Goal: Information Seeking & Learning: Learn about a topic

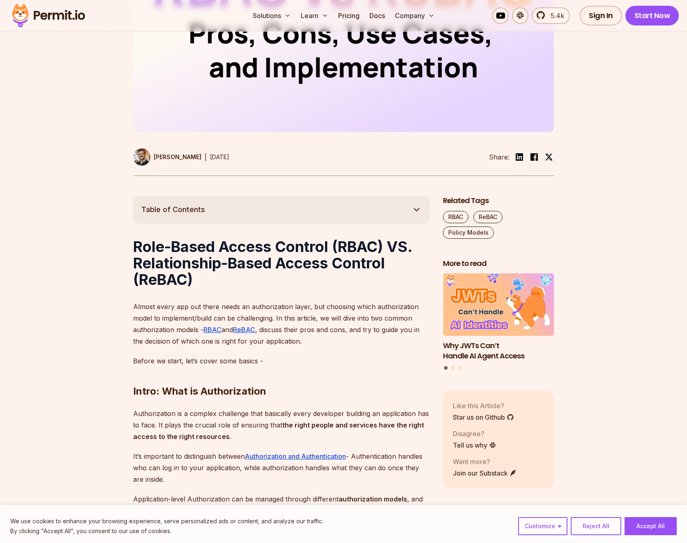
scroll to position [289, 0]
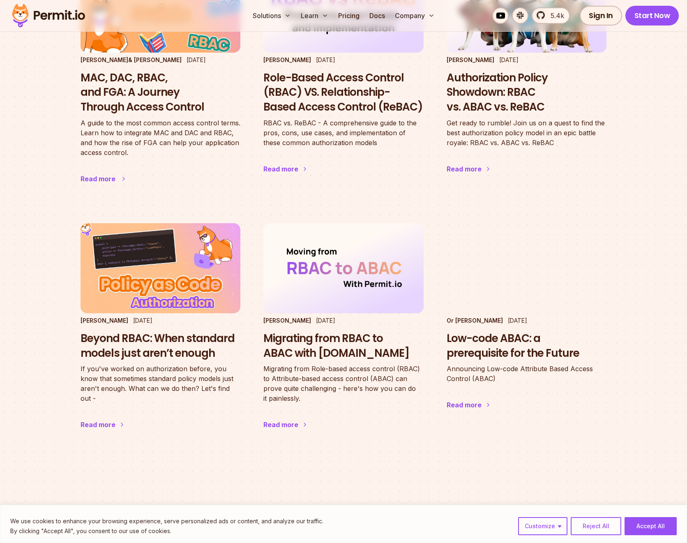
scroll to position [664, 0]
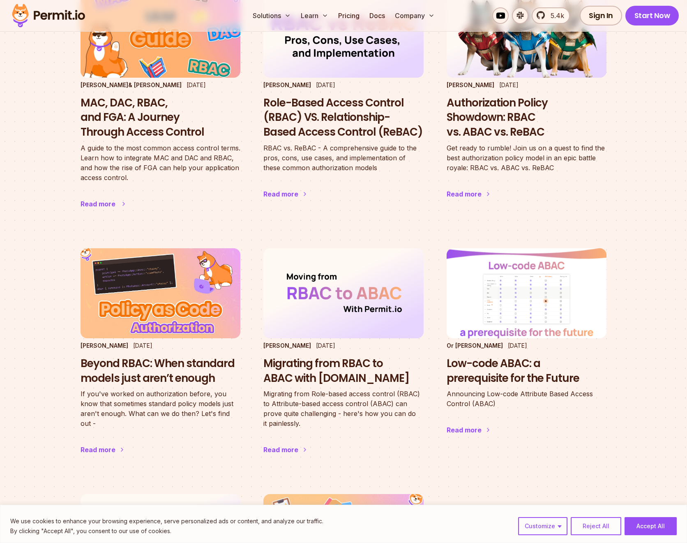
click at [165, 126] on h3 "MAC, DAC, RBAC, and FGA: A Journey Through Access Control" at bounding box center [161, 118] width 160 height 44
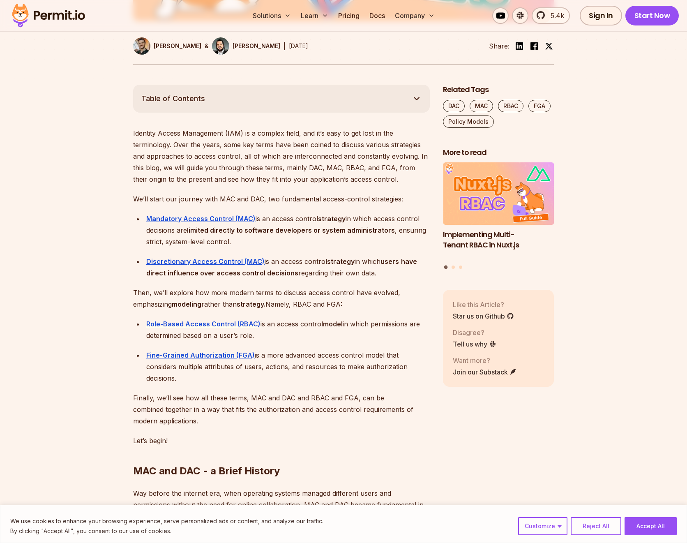
scroll to position [404, 0]
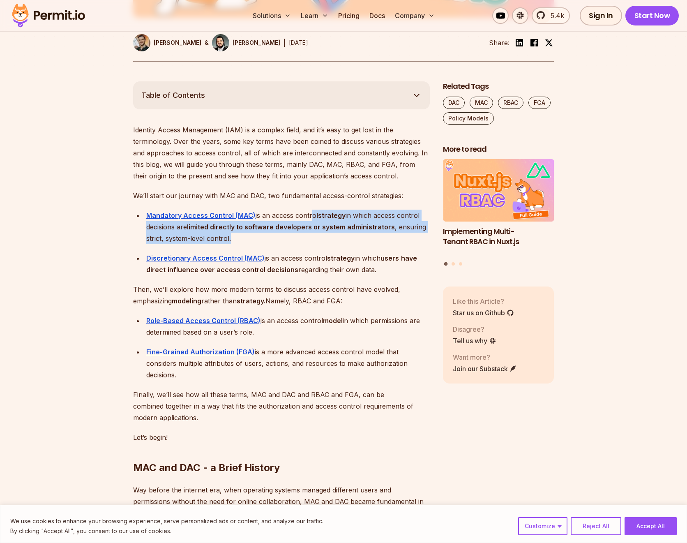
drag, startPoint x: 322, startPoint y: 219, endPoint x: 395, endPoint y: 249, distance: 78.9
click at [395, 249] on ul "Mandatory Access Control (MAC) is an access control strategy in which access co…" at bounding box center [281, 243] width 297 height 66
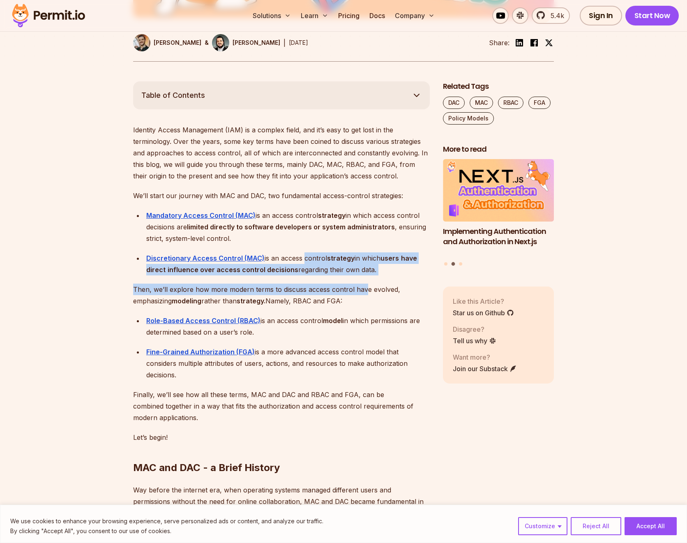
drag, startPoint x: 300, startPoint y: 254, endPoint x: 362, endPoint y: 291, distance: 71.5
click at [361, 290] on p "Then, we’ll explore how more modern terms to discuss access control have evolve…" at bounding box center [281, 295] width 297 height 23
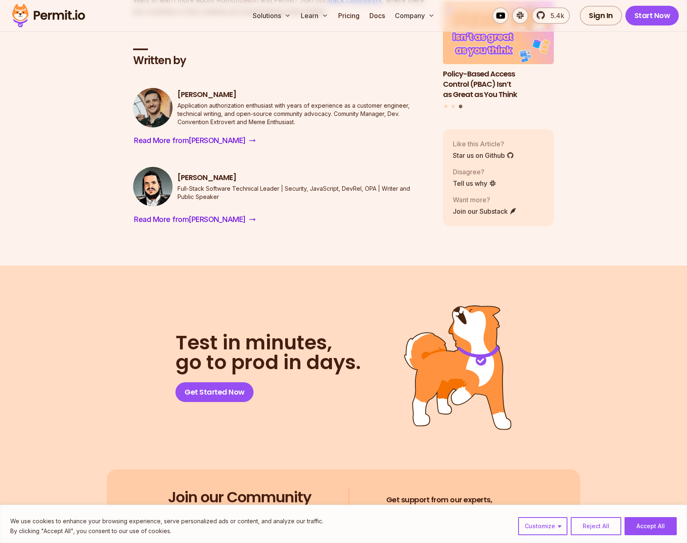
scroll to position [5103, 0]
